Goal: Information Seeking & Learning: Learn about a topic

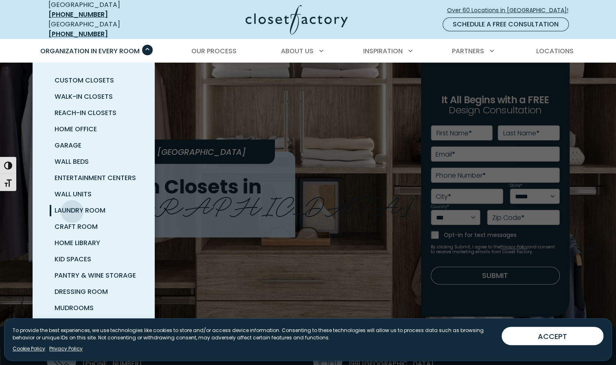
click at [72, 206] on span "Laundry Room" at bounding box center [80, 210] width 51 height 9
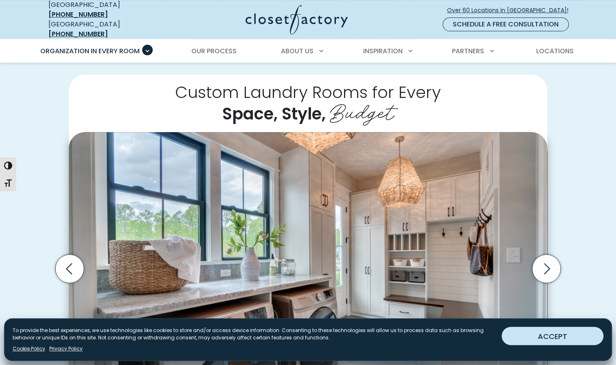
click at [567, 334] on button "ACCEPT" at bounding box center [552, 336] width 102 height 18
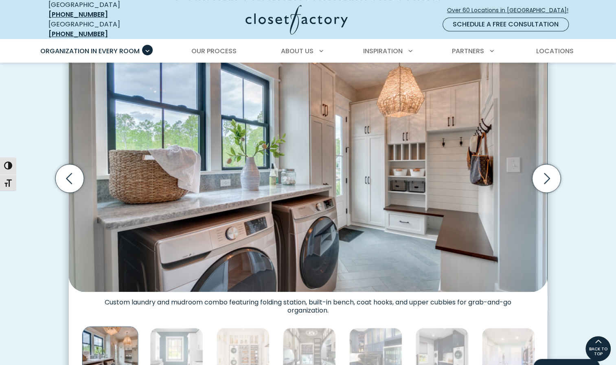
scroll to position [244, 0]
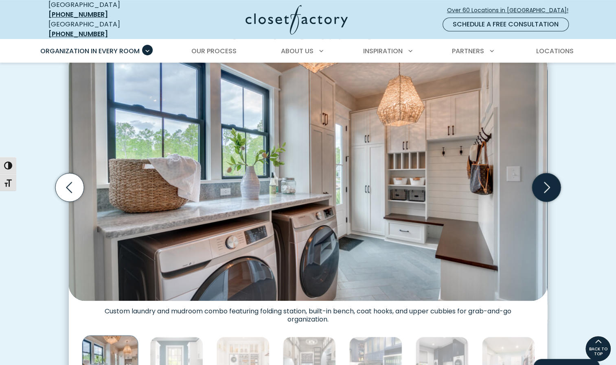
click at [548, 182] on icon "Next slide" at bounding box center [547, 187] width 6 height 11
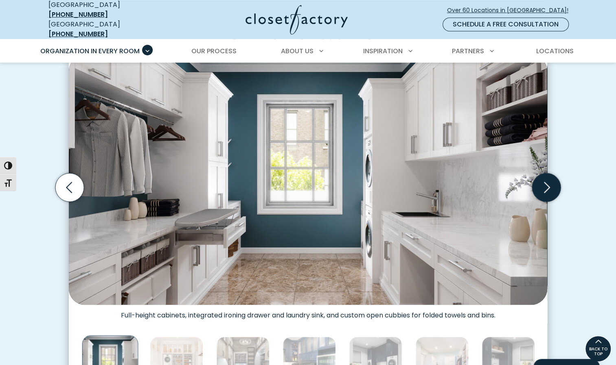
click at [545, 183] on icon "Next slide" at bounding box center [546, 187] width 28 height 28
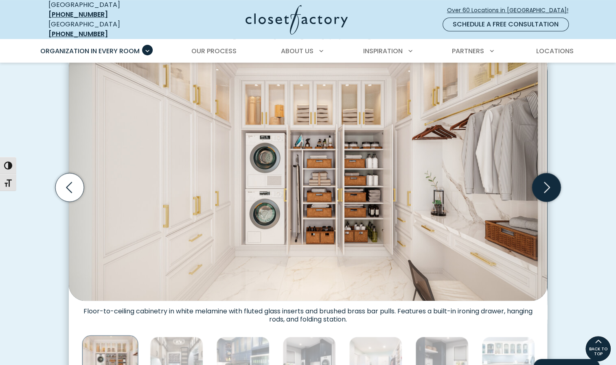
click at [545, 183] on icon "Next slide" at bounding box center [546, 187] width 28 height 28
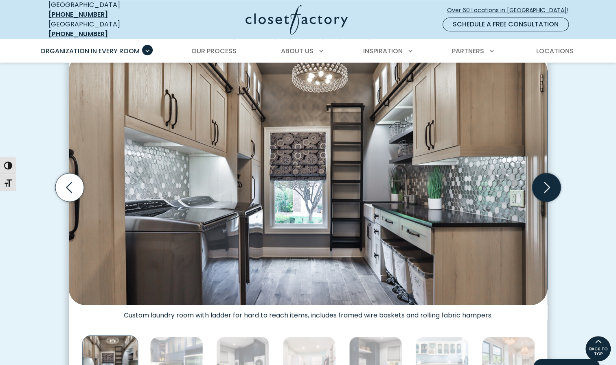
click at [543, 183] on icon "Next slide" at bounding box center [546, 187] width 28 height 28
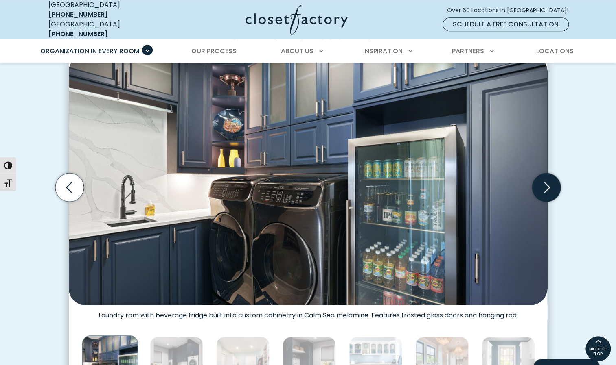
click at [540, 184] on icon "Next slide" at bounding box center [546, 187] width 28 height 28
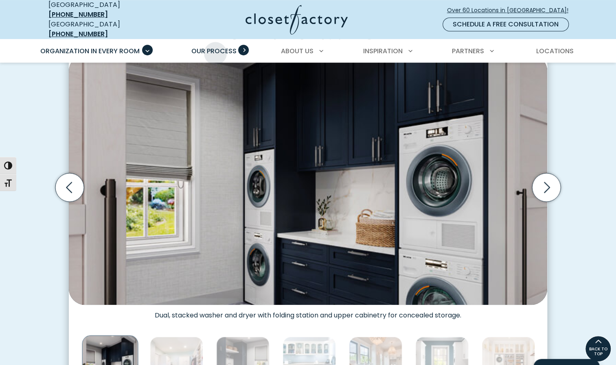
click at [215, 47] on span "Our Process" at bounding box center [213, 50] width 45 height 9
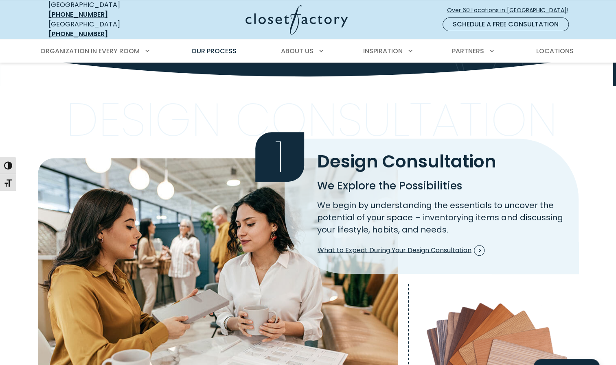
scroll to position [122, 0]
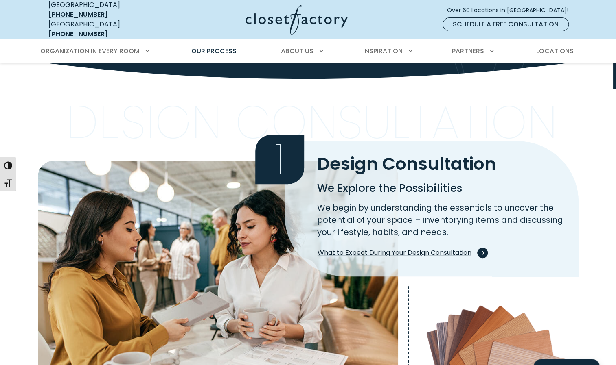
click at [440, 248] on span "What to Expect During Your Design Consultation" at bounding box center [400, 253] width 167 height 11
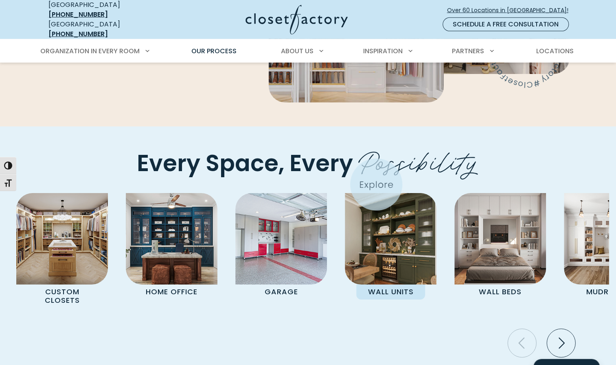
scroll to position [1587, 0]
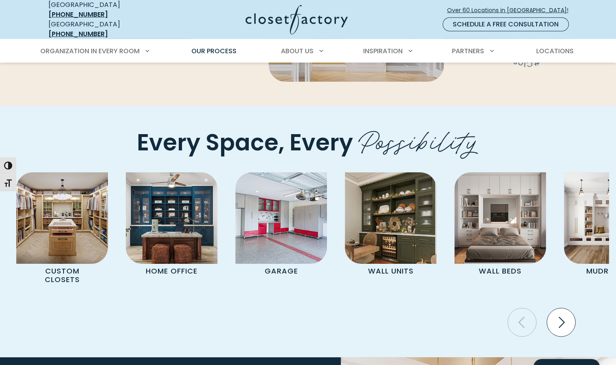
click at [568, 308] on icon "Next slide" at bounding box center [561, 322] width 28 height 28
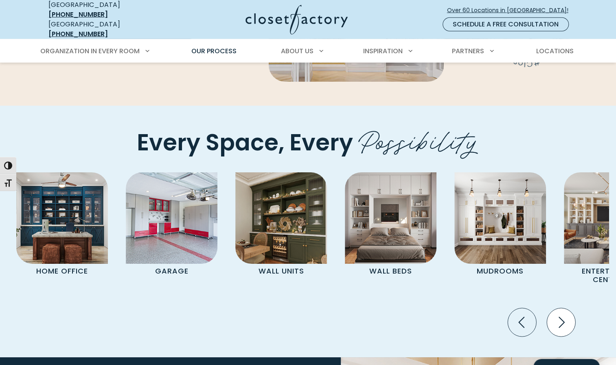
click at [567, 308] on icon "Next slide" at bounding box center [561, 322] width 28 height 28
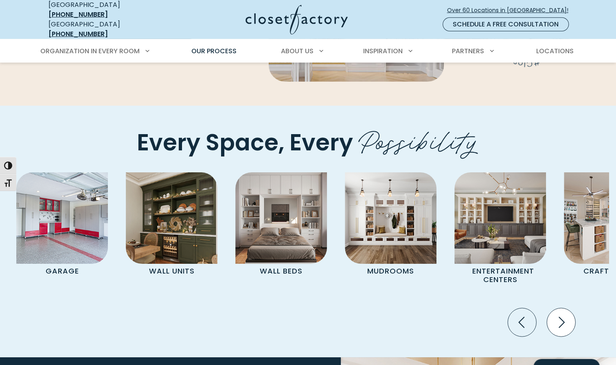
click at [567, 308] on icon "Next slide" at bounding box center [561, 322] width 28 height 28
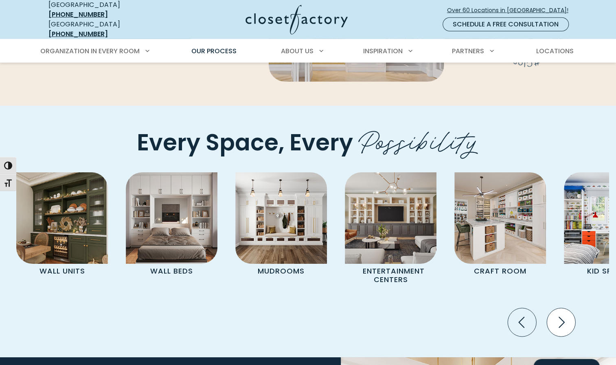
click at [567, 308] on icon "Next slide" at bounding box center [561, 322] width 28 height 28
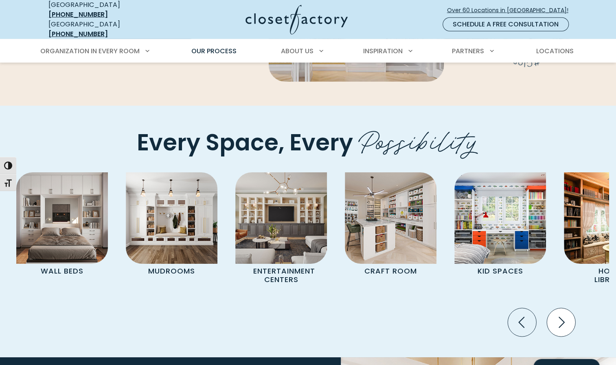
click at [567, 308] on icon "Next slide" at bounding box center [561, 322] width 28 height 28
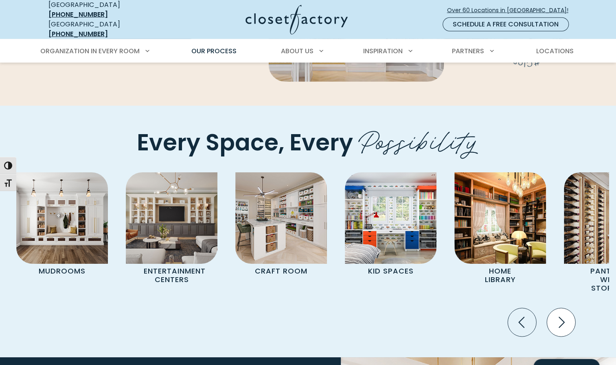
click at [567, 308] on icon "Next slide" at bounding box center [561, 322] width 28 height 28
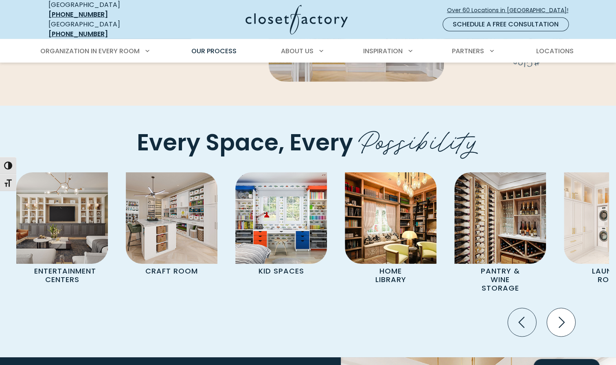
click at [567, 308] on icon "Next slide" at bounding box center [561, 322] width 28 height 28
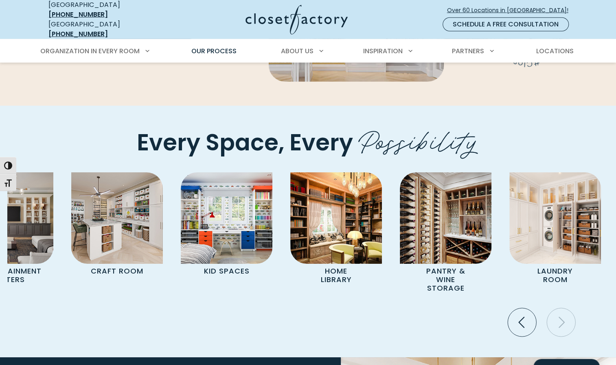
click at [567, 308] on icon "Next slide" at bounding box center [561, 322] width 28 height 28
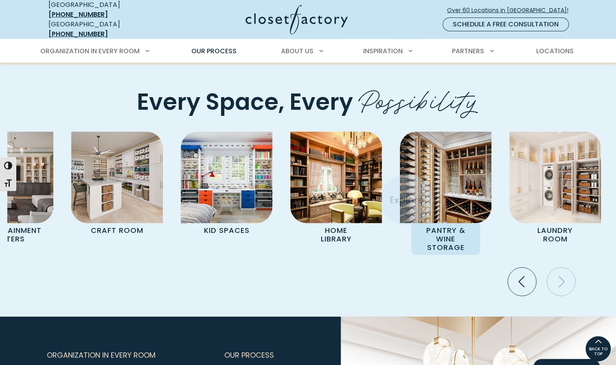
scroll to position [1628, 0]
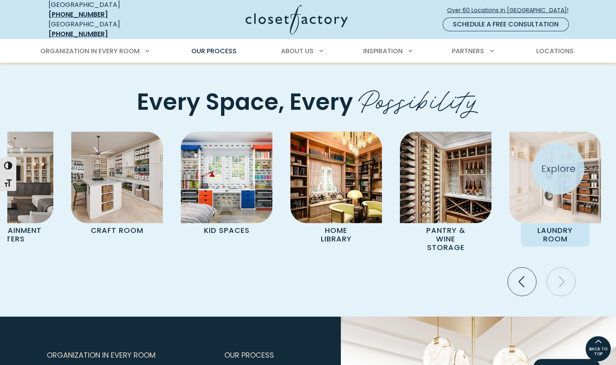
click at [558, 168] on img "Pages Gallery" at bounding box center [555, 178] width 92 height 92
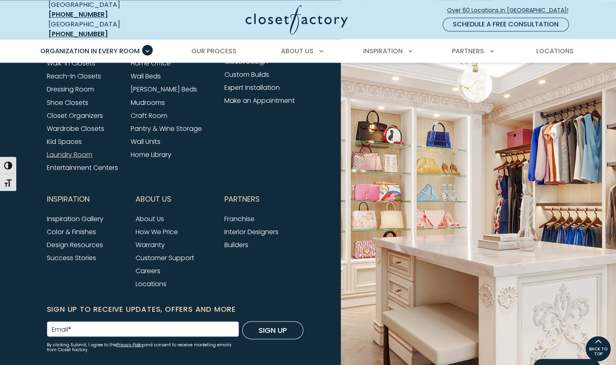
scroll to position [2641, 0]
